Goal: Entertainment & Leisure: Consume media (video, audio)

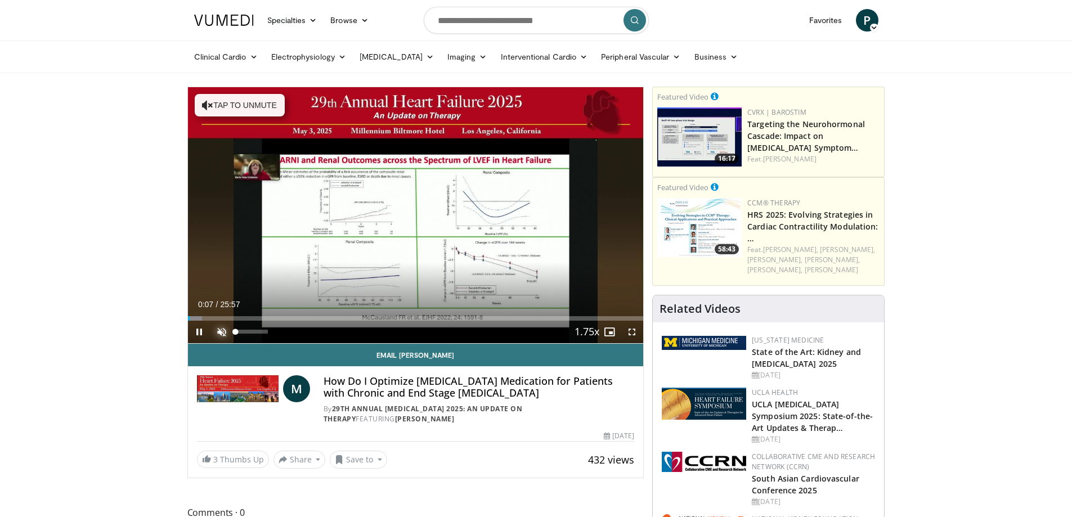
click at [217, 331] on span "Video Player" at bounding box center [221, 332] width 23 height 23
click at [634, 329] on span "Video Player" at bounding box center [632, 332] width 23 height 23
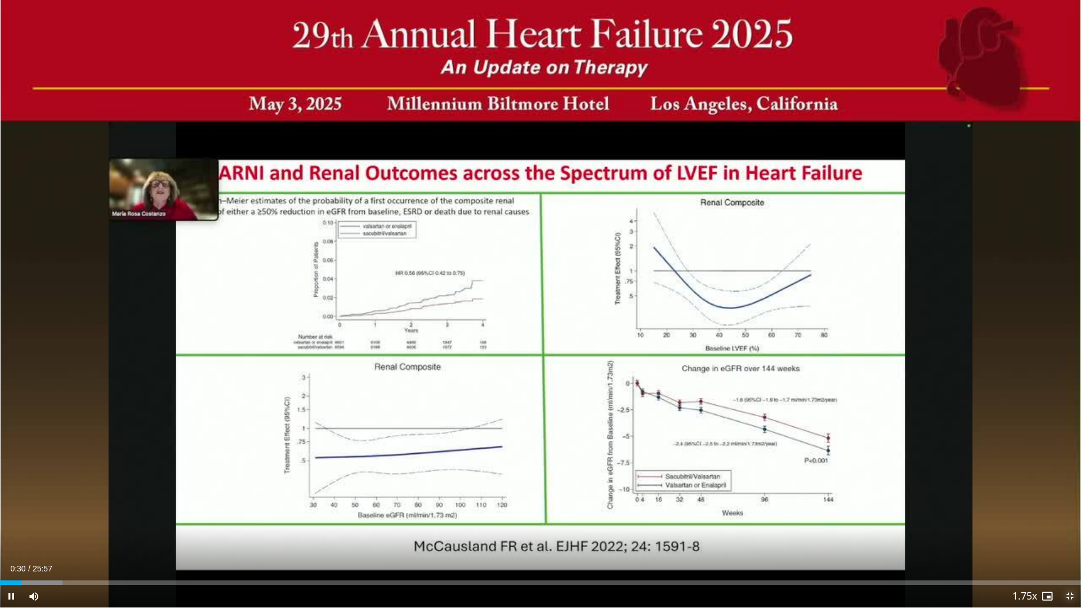
click at [1070, 517] on span "Video Player" at bounding box center [1069, 596] width 23 height 23
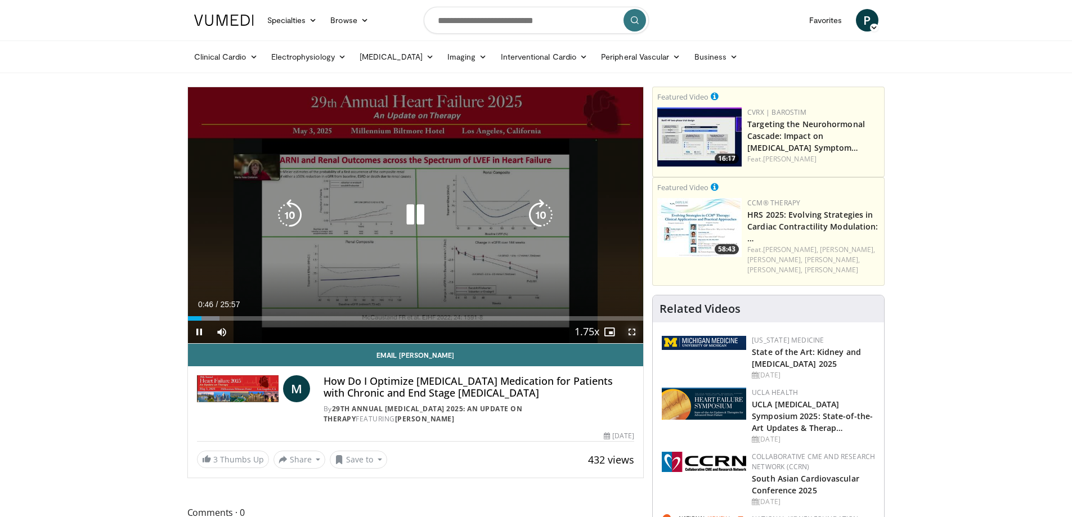
drag, startPoint x: 635, startPoint y: 333, endPoint x: 635, endPoint y: 401, distance: 68.1
click at [635, 333] on span "Video Player" at bounding box center [632, 332] width 23 height 23
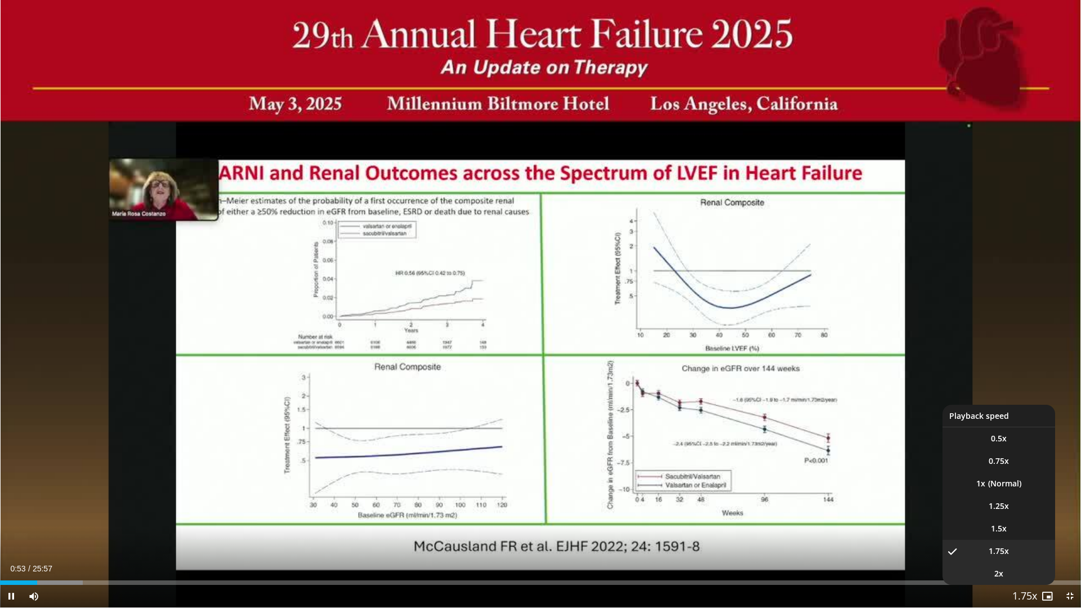
click at [1014, 517] on li "2x" at bounding box center [998, 573] width 113 height 23
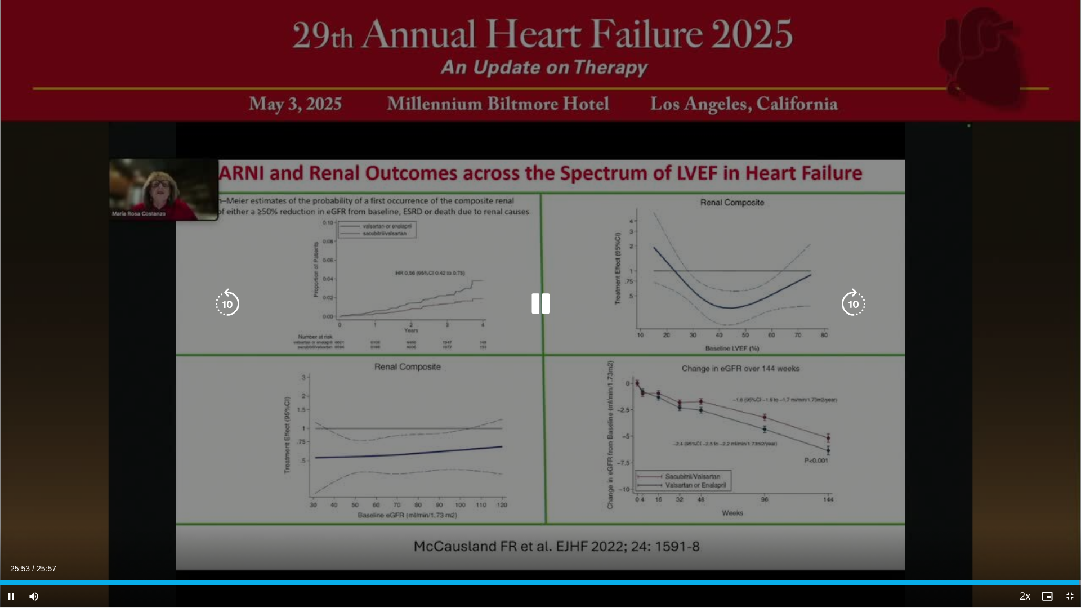
click at [953, 163] on div "10 seconds Tap to unmute" at bounding box center [540, 303] width 1081 height 607
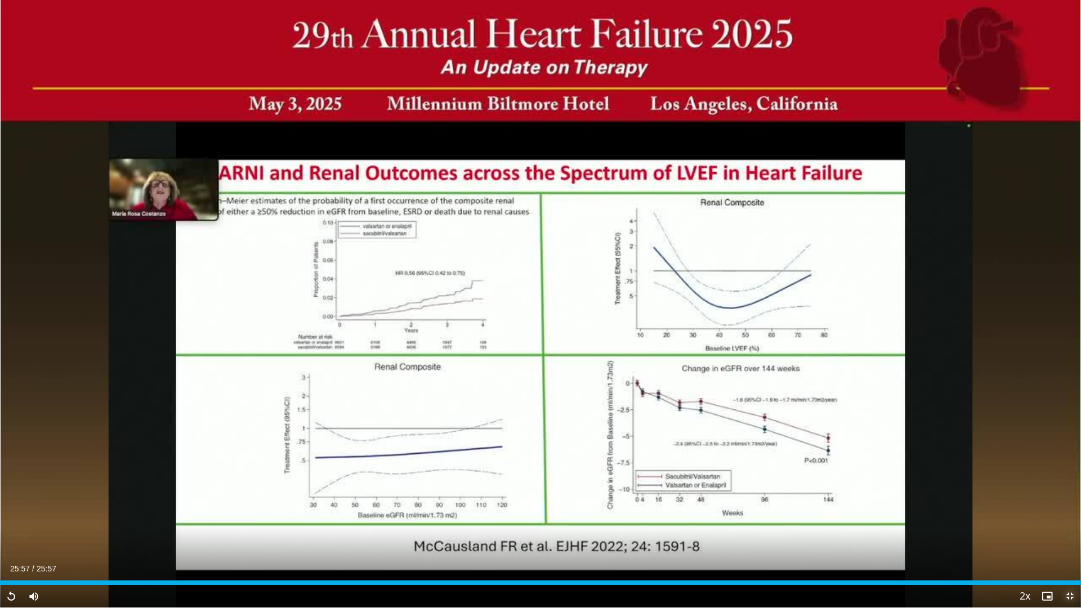
click at [1069, 517] on span "Video Player" at bounding box center [1069, 596] width 23 height 23
